Goal: Find contact information: Obtain details needed to contact an individual or organization

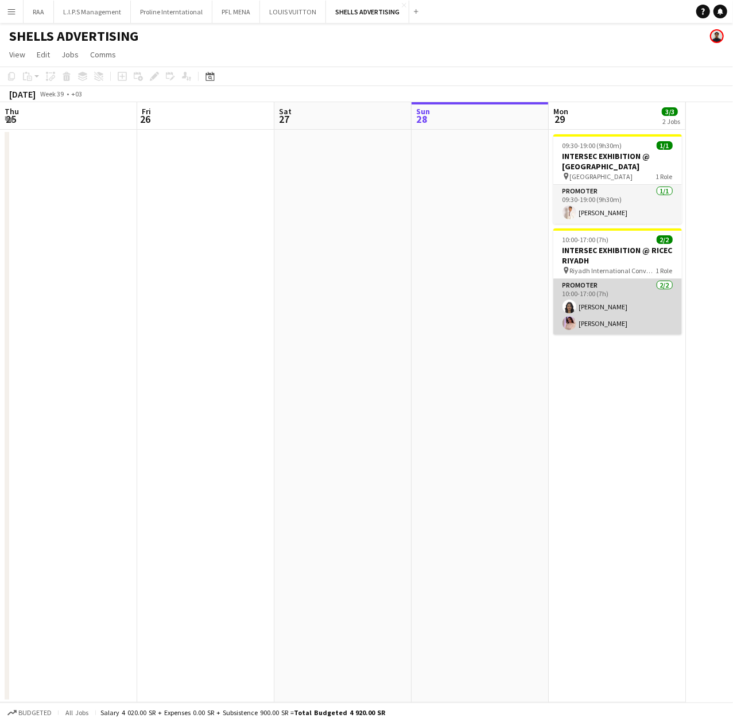
click at [614, 299] on app-card-role "Promoter [DATE] 10:00-17:00 (7h) [PERSON_NAME] [PERSON_NAME]" at bounding box center [617, 307] width 129 height 56
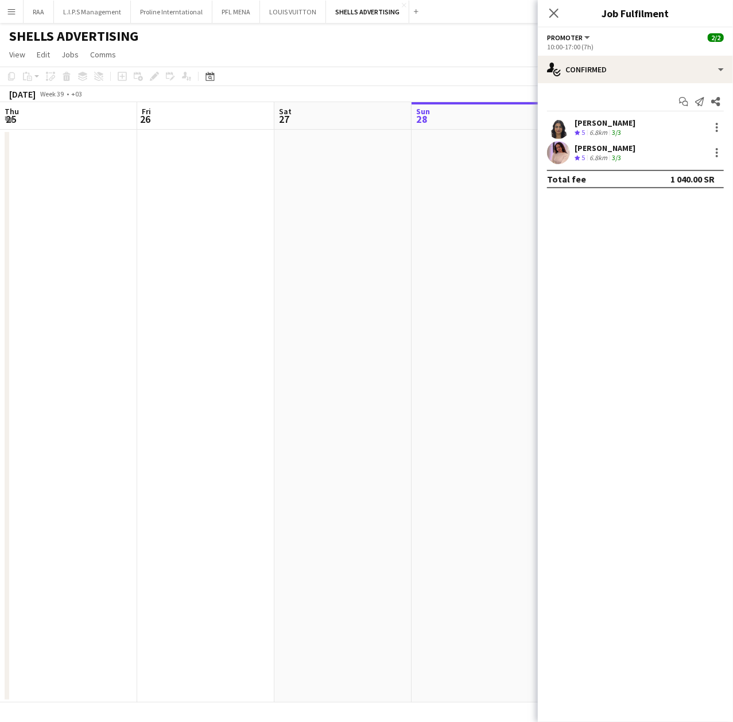
click at [591, 138] on div "[PERSON_NAME] Crew rating 5 6.8km 3/3" at bounding box center [635, 127] width 195 height 23
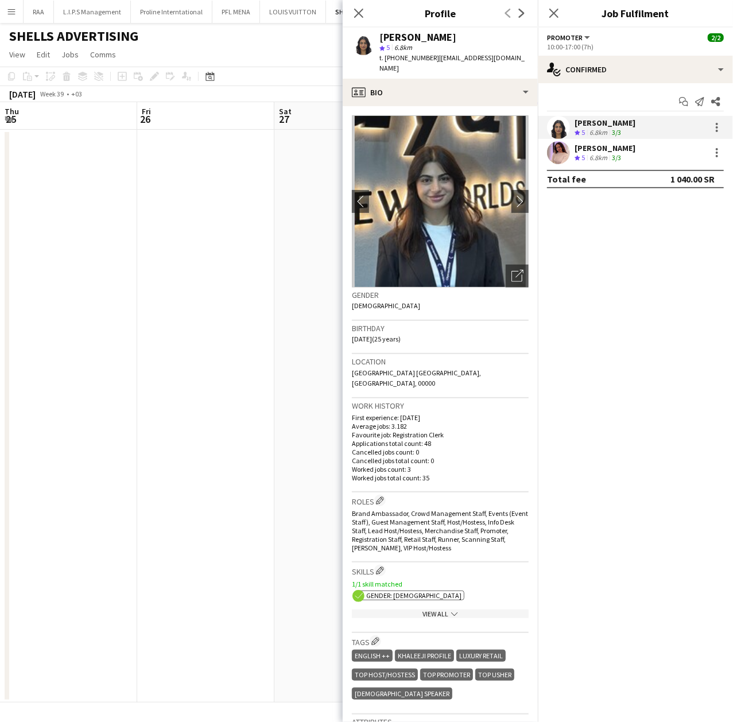
drag, startPoint x: 457, startPoint y: 39, endPoint x: 375, endPoint y: 35, distance: 82.2
click at [375, 35] on div "[PERSON_NAME] star 5 6.8km t. [PHONE_NUMBER] | [EMAIL_ADDRESS][DOMAIN_NAME]" at bounding box center [440, 53] width 195 height 51
copy div "[PERSON_NAME]"
click at [405, 60] on span "t. [PHONE_NUMBER]" at bounding box center [410, 57] width 60 height 9
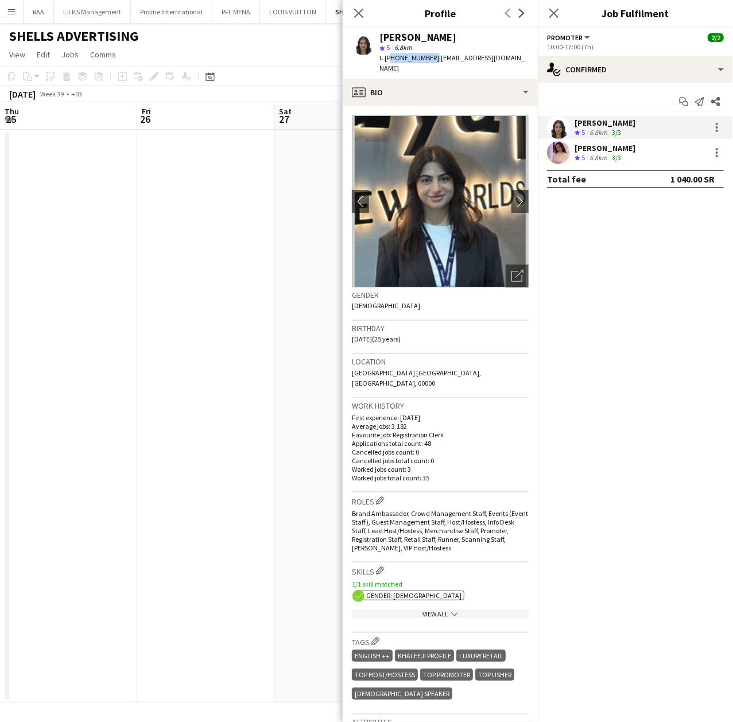
copy span "966567629751"
drag, startPoint x: 517, startPoint y: 56, endPoint x: 434, endPoint y: 57, distance: 82.7
click at [434, 57] on app-profile-header "[PERSON_NAME] star 5 6.8km t. [PHONE_NUMBER] | [EMAIL_ADDRESS][DOMAIN_NAME]" at bounding box center [440, 53] width 195 height 51
copy span "[EMAIL_ADDRESS][DOMAIN_NAME]"
click at [618, 149] on div "[PERSON_NAME]" at bounding box center [605, 148] width 61 height 10
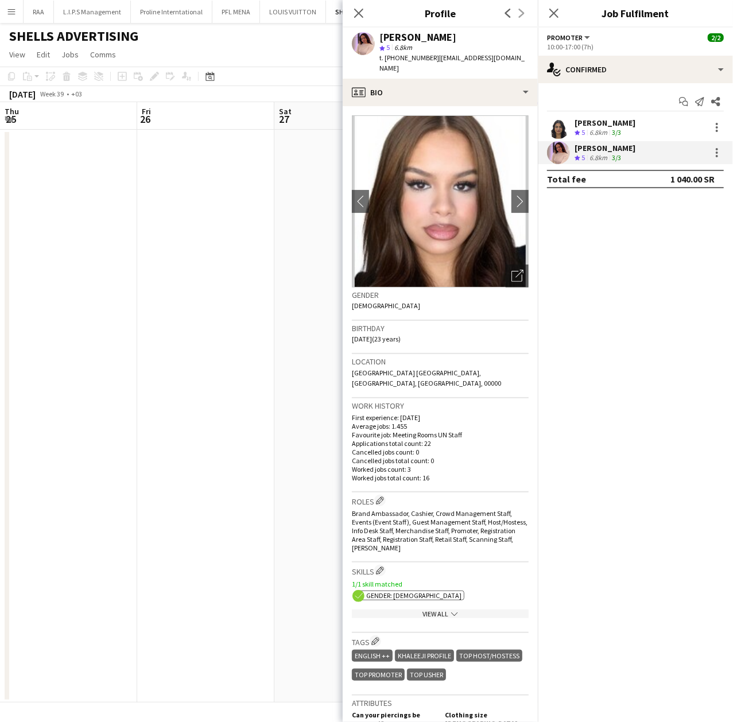
drag, startPoint x: 479, startPoint y: 39, endPoint x: 382, endPoint y: 37, distance: 97.1
click at [382, 37] on div "[PERSON_NAME]" at bounding box center [454, 37] width 149 height 10
copy div "[PERSON_NAME]"
click at [417, 60] on span "t. [PHONE_NUMBER]" at bounding box center [410, 57] width 60 height 9
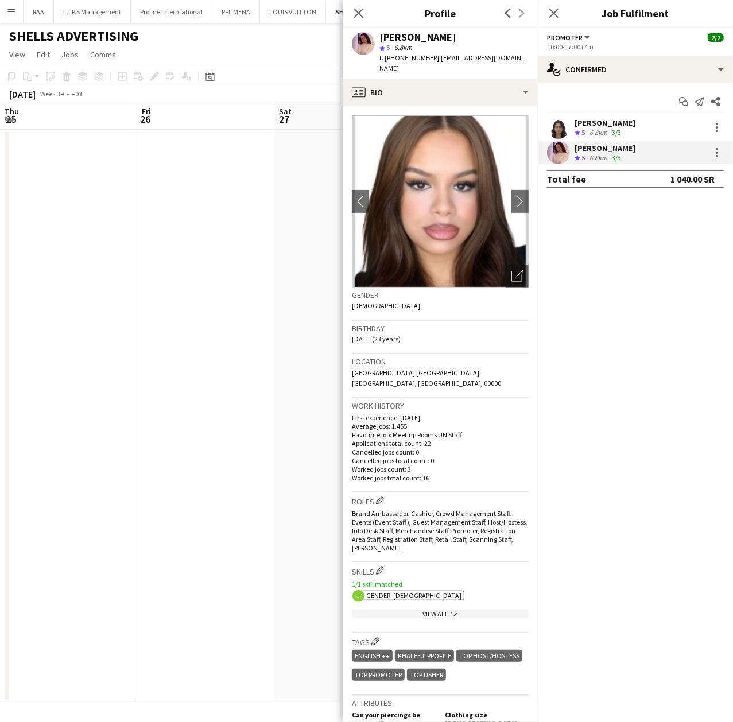
copy span "966563971361"
drag, startPoint x: 520, startPoint y: 63, endPoint x: 435, endPoint y: 60, distance: 85.0
click at [435, 60] on app-profile-header "[PERSON_NAME] star 5 6.8km t. [PHONE_NUMBER] | [EMAIL_ADDRESS][DOMAIN_NAME]" at bounding box center [440, 53] width 195 height 51
copy span "[EMAIL_ADDRESS][DOMAIN_NAME]"
click at [509, 46] on div "star 5 6.8km" at bounding box center [454, 47] width 149 height 10
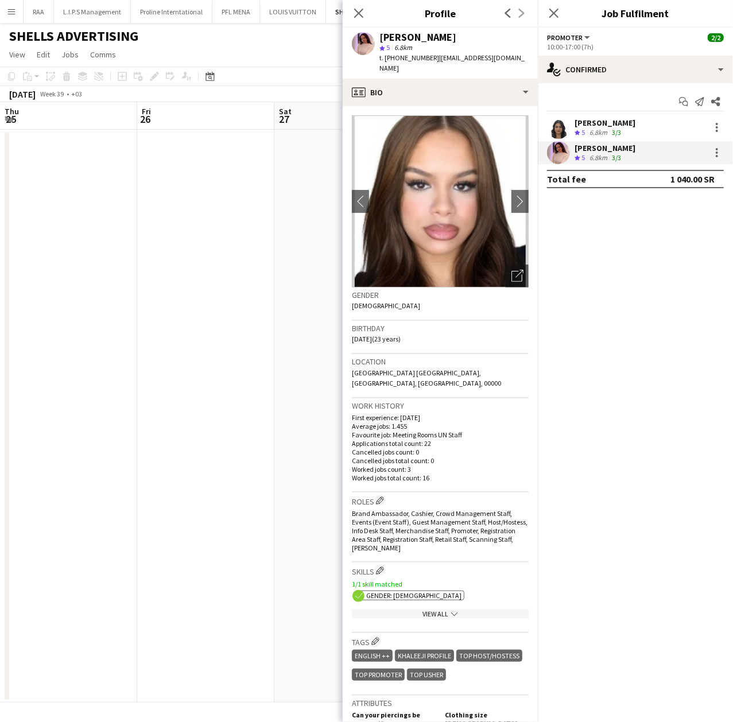
click at [220, 318] on app-date-cell at bounding box center [205, 416] width 137 height 573
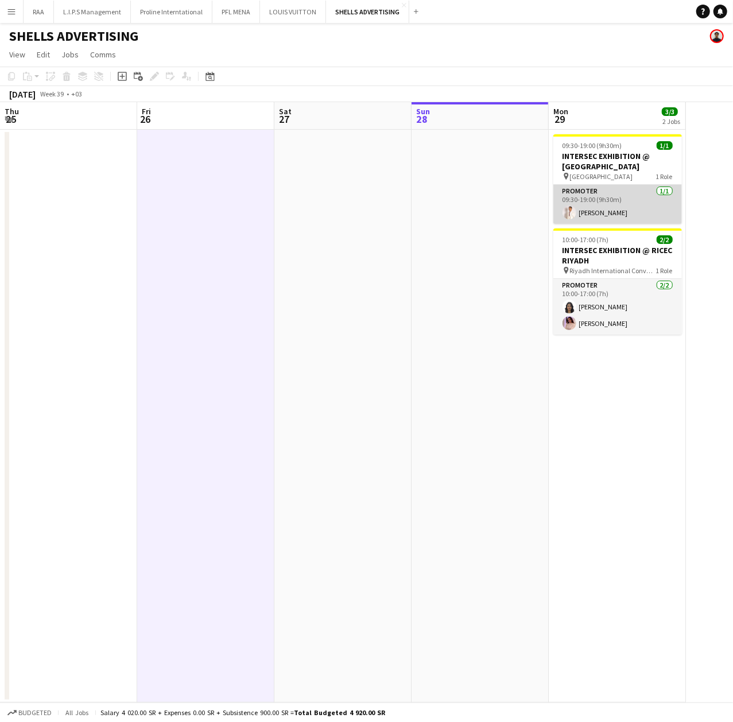
click at [621, 196] on app-card-role "Promoter [DATE] 09:30-19:00 (9h30m) [PERSON_NAME]" at bounding box center [617, 204] width 129 height 39
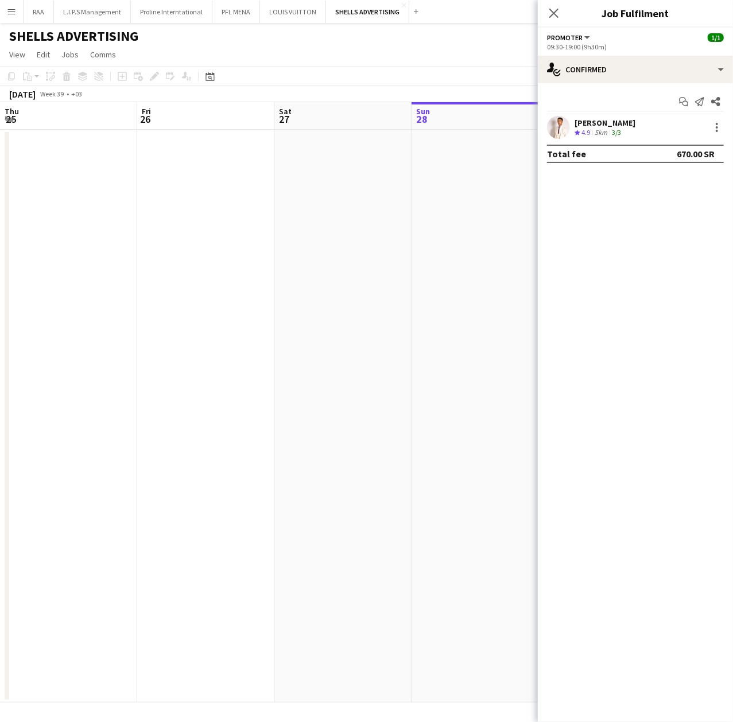
click at [616, 122] on div "[PERSON_NAME]" at bounding box center [605, 123] width 61 height 10
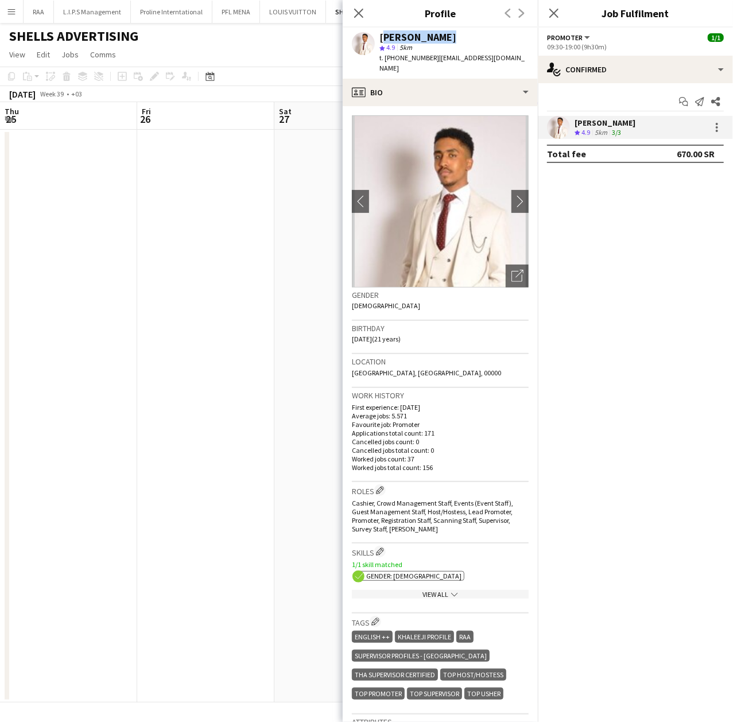
drag, startPoint x: 437, startPoint y: 36, endPoint x: 381, endPoint y: 37, distance: 55.7
click at [381, 37] on div "[PERSON_NAME]" at bounding box center [454, 37] width 149 height 10
copy div "[PERSON_NAME]"
click at [416, 61] on span "t. [PHONE_NUMBER]" at bounding box center [410, 57] width 60 height 9
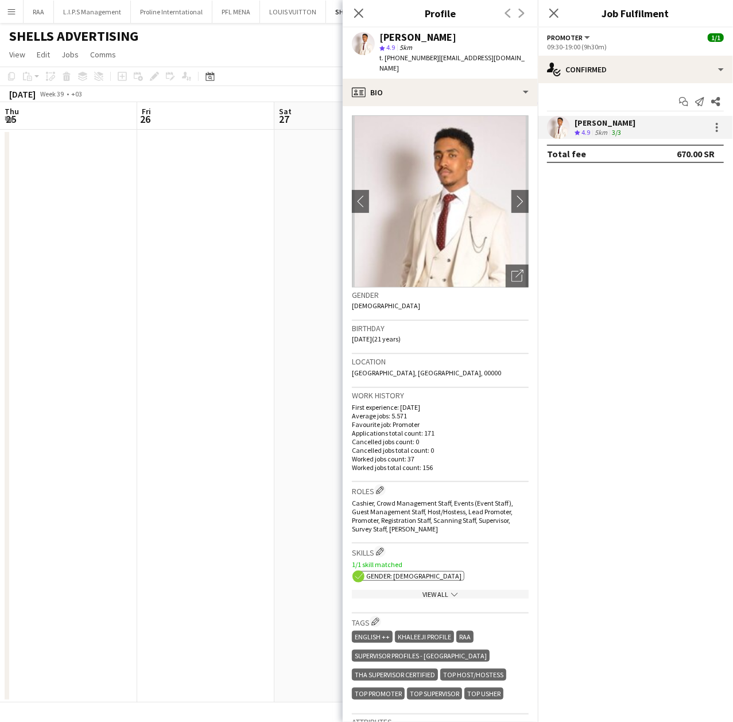
copy span "966576728761"
drag, startPoint x: 506, startPoint y: 56, endPoint x: 434, endPoint y: 64, distance: 72.9
click at [434, 64] on div "[PERSON_NAME] star 4.9 5km t. [PHONE_NUMBER] | [EMAIL_ADDRESS][DOMAIN_NAME]" at bounding box center [440, 53] width 195 height 51
copy span "[EMAIL_ADDRESS][DOMAIN_NAME]"
click at [273, 384] on app-date-cell at bounding box center [205, 416] width 137 height 573
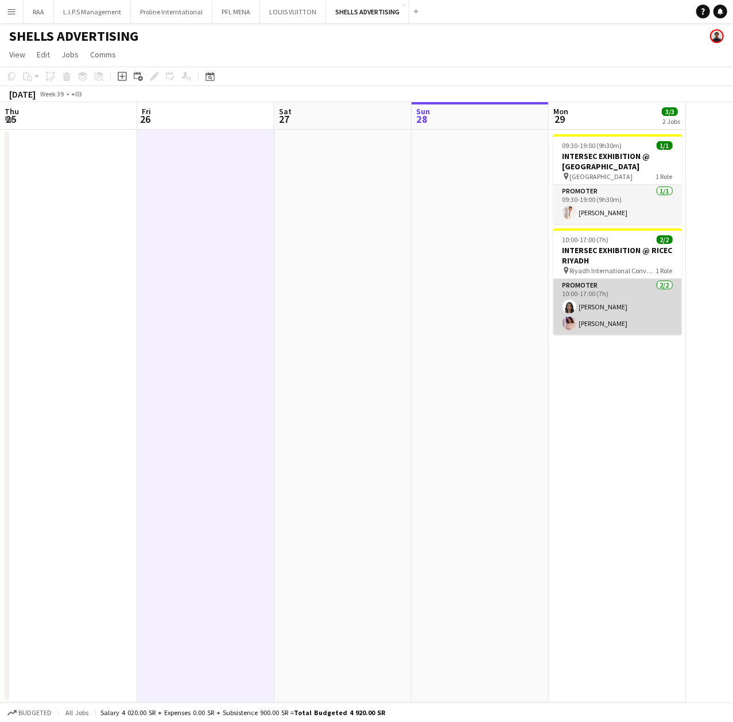
click at [603, 328] on app-card-role "Promoter [DATE] 10:00-17:00 (7h) [PERSON_NAME] [PERSON_NAME]" at bounding box center [617, 307] width 129 height 56
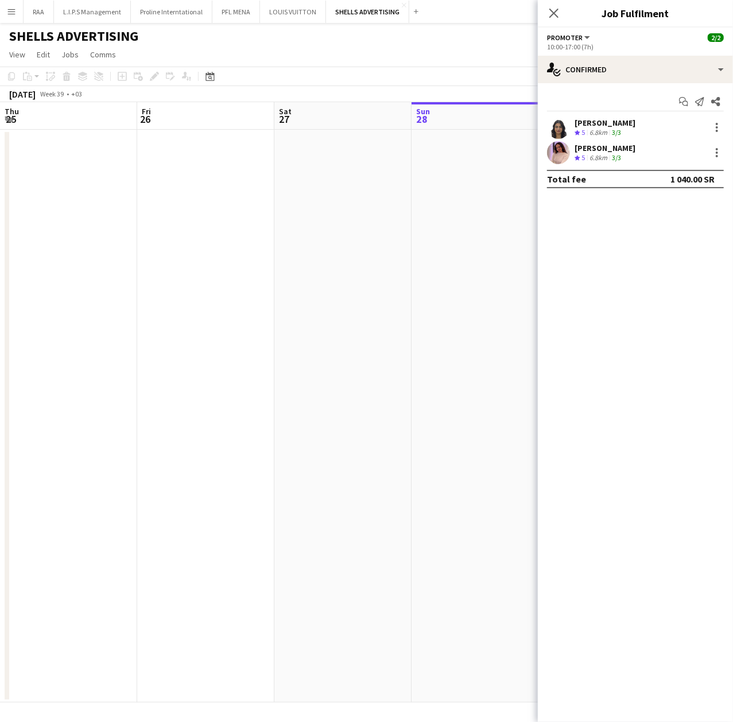
click at [609, 121] on div "[PERSON_NAME]" at bounding box center [605, 123] width 61 height 10
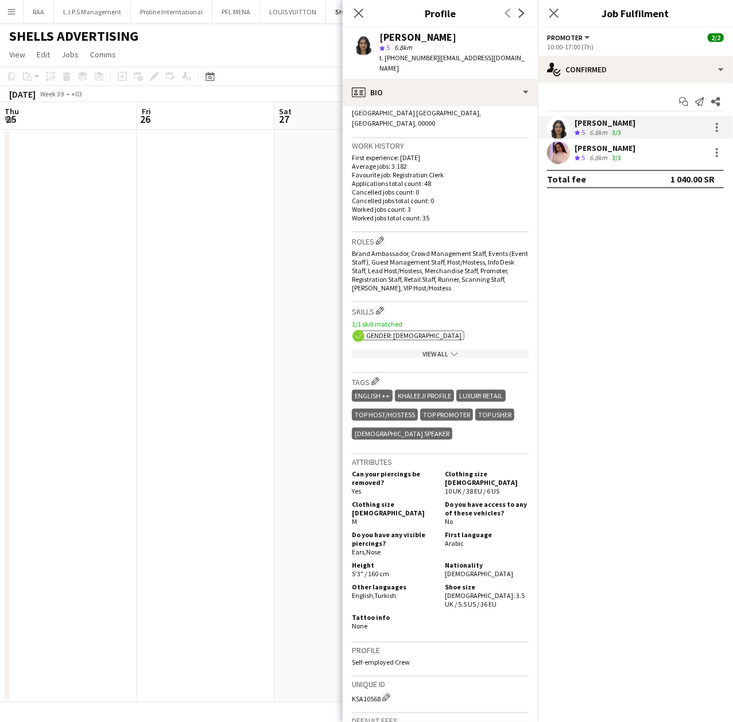
scroll to position [382, 0]
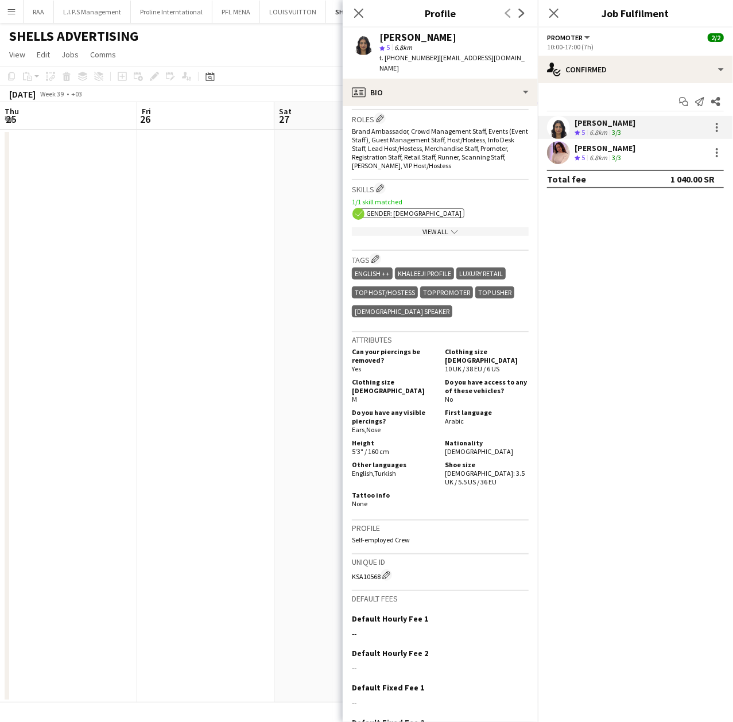
click at [594, 144] on div "[PERSON_NAME]" at bounding box center [605, 148] width 61 height 10
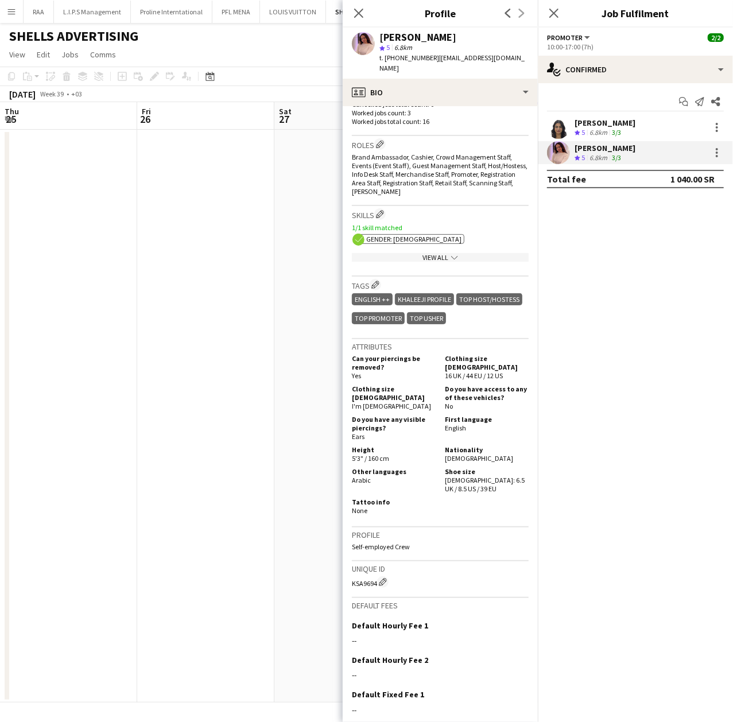
scroll to position [363, 0]
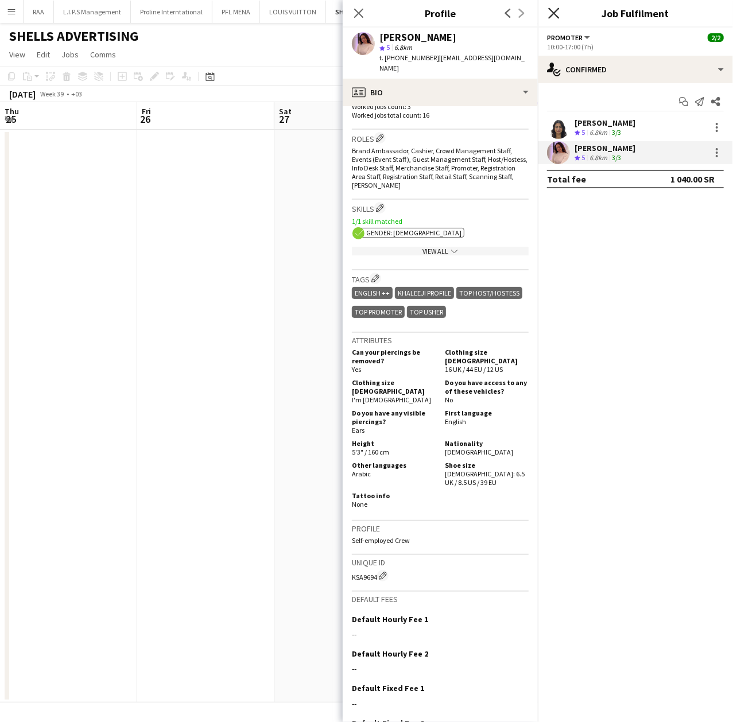
click at [554, 10] on icon "Close pop-in" at bounding box center [553, 12] width 11 height 11
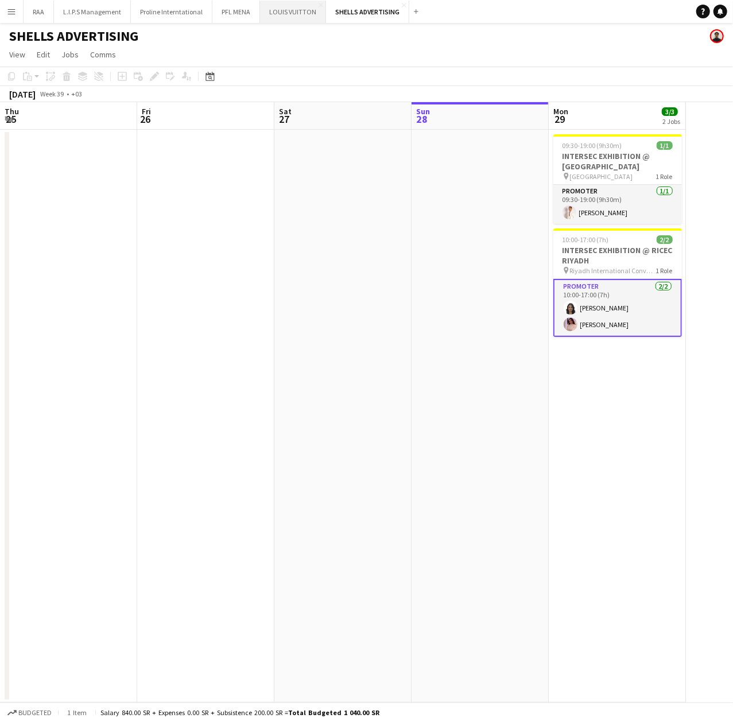
click at [278, 12] on button "LOUIS VUITTON Close" at bounding box center [293, 12] width 66 height 22
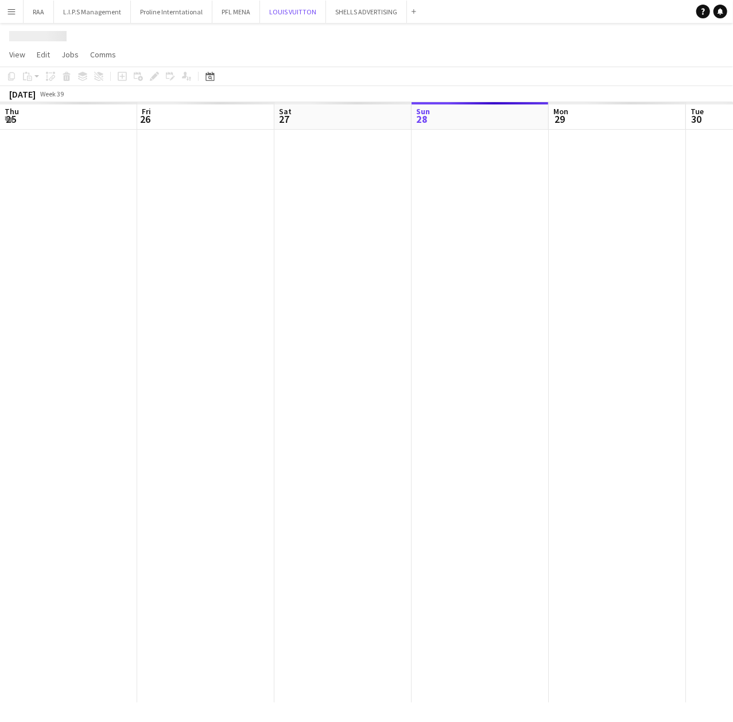
scroll to position [0, 274]
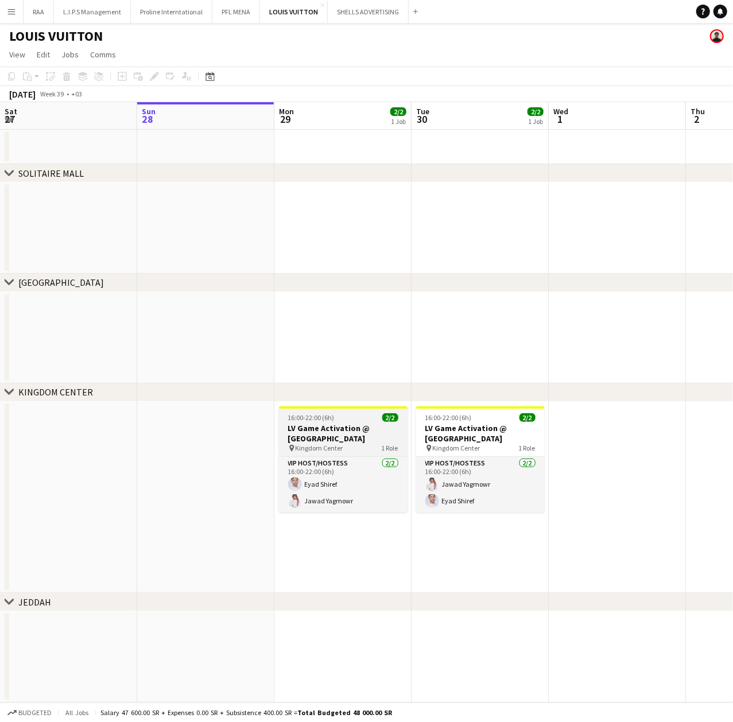
drag, startPoint x: 364, startPoint y: 442, endPoint x: 349, endPoint y: 431, distance: 18.8
click at [364, 442] on h3 "LV Game Activation @ [GEOGRAPHIC_DATA]" at bounding box center [343, 433] width 129 height 21
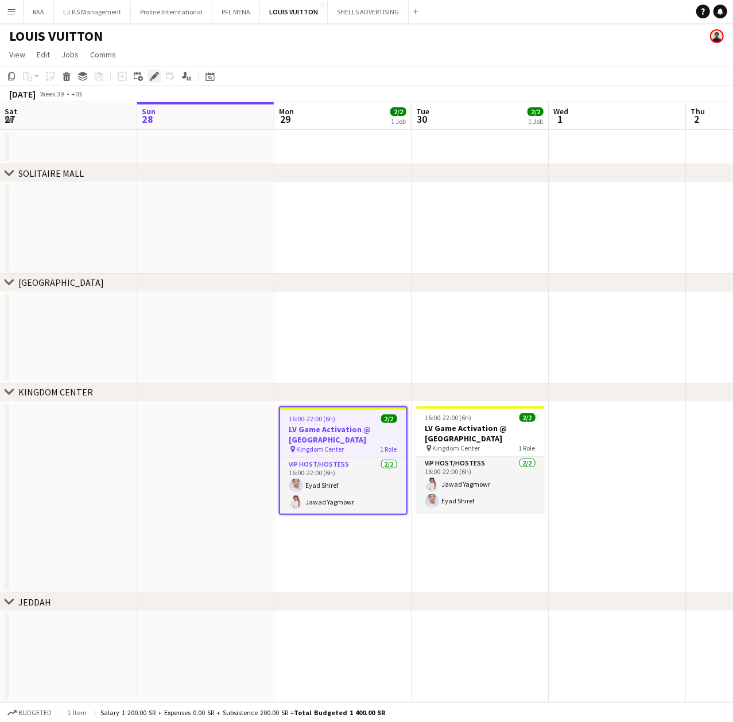
click at [153, 76] on icon at bounding box center [154, 76] width 6 height 6
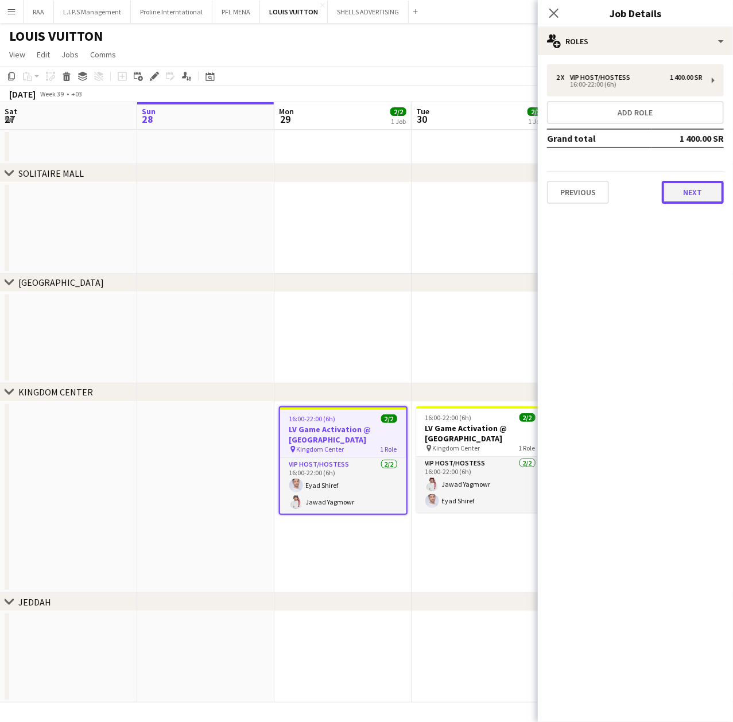
click at [679, 196] on button "Next" at bounding box center [693, 192] width 62 height 23
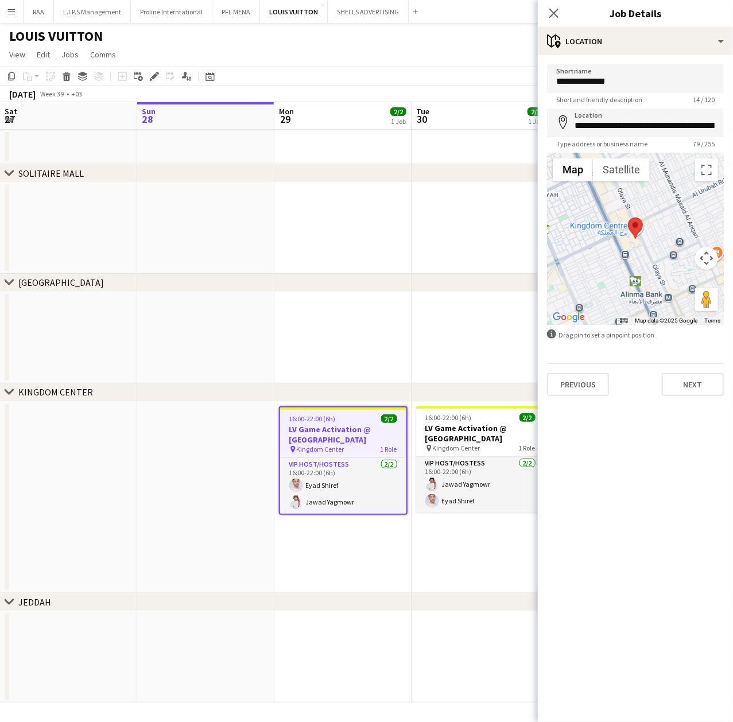
click at [332, 322] on app-date-cell at bounding box center [342, 337] width 137 height 91
